Goal: Task Accomplishment & Management: Use online tool/utility

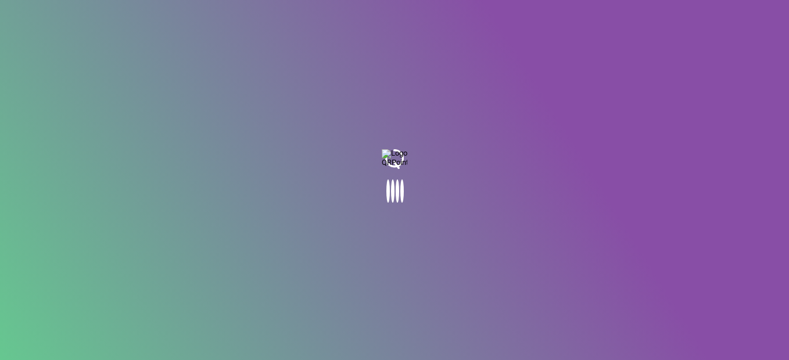
click at [146, 72] on body at bounding box center [394, 180] width 789 height 360
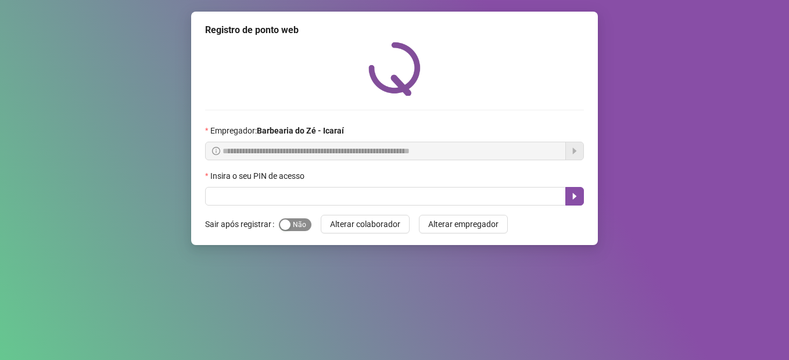
click at [296, 225] on span "Sim Não" at bounding box center [295, 224] width 33 height 13
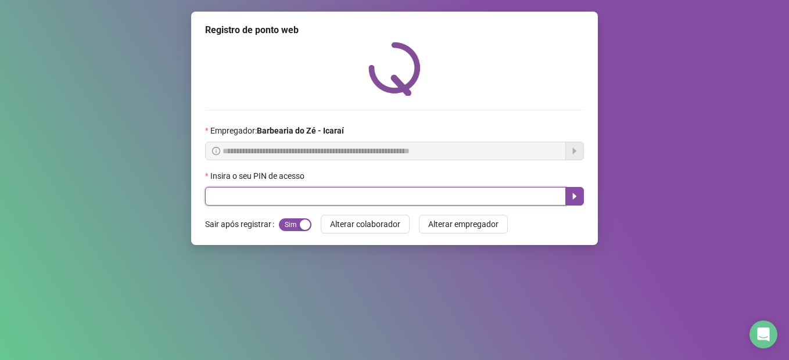
click at [304, 192] on input "text" at bounding box center [385, 196] width 361 height 19
type input "****"
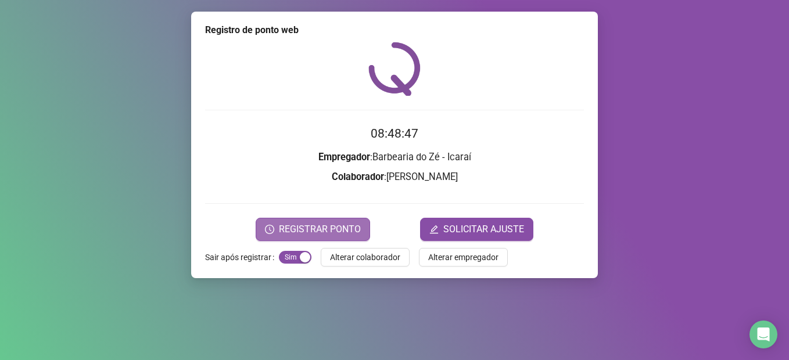
click at [330, 232] on span "REGISTRAR PONTO" at bounding box center [320, 230] width 82 height 14
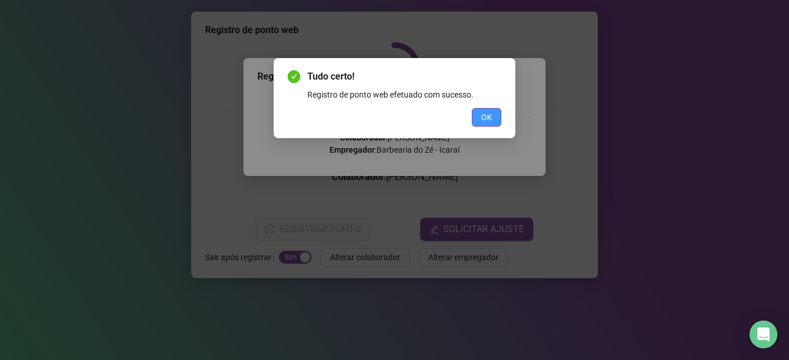
click at [482, 114] on span "OK" at bounding box center [486, 117] width 11 height 13
